Goal: Communication & Community: Connect with others

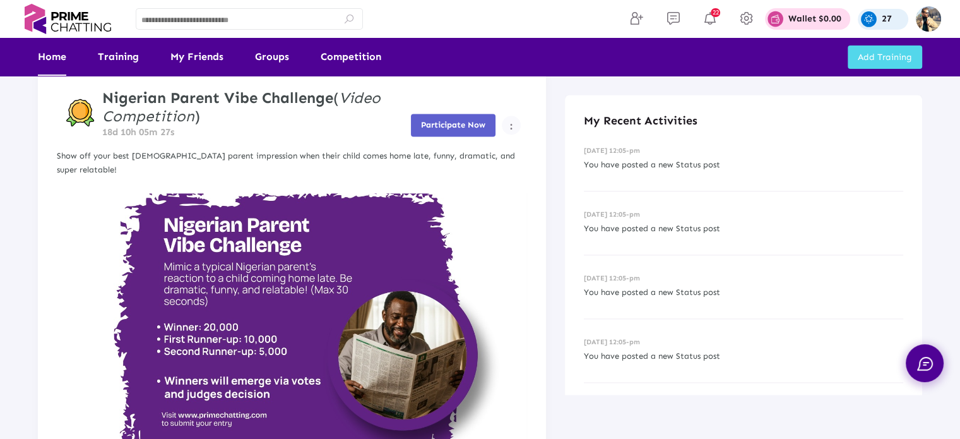
scroll to position [1716, 0]
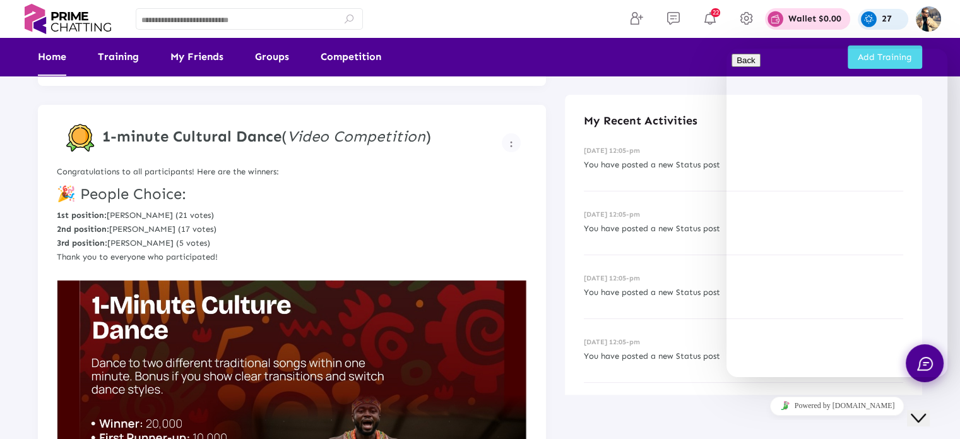
click at [922, 410] on icon "Close Chat This icon closes the chat window." at bounding box center [918, 417] width 15 height 15
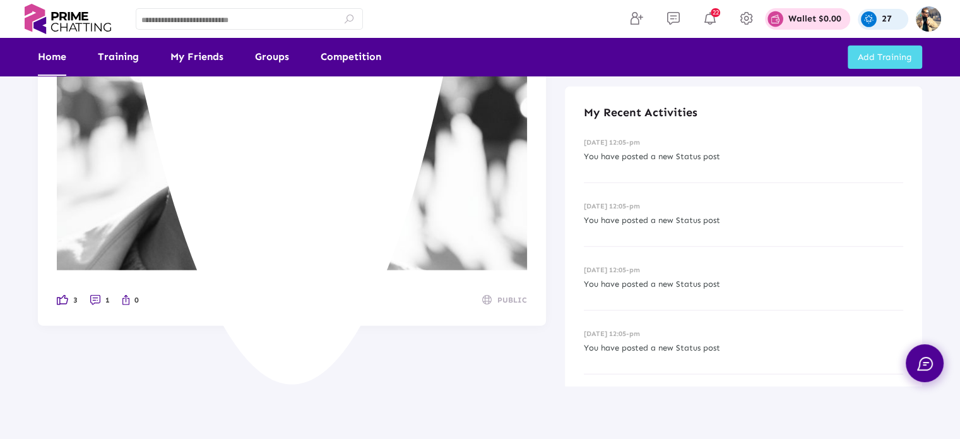
scroll to position [3103, 0]
